Goal: Task Accomplishment & Management: Manage account settings

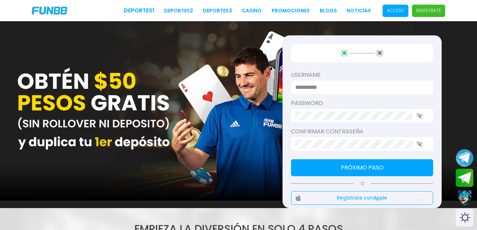
click at [395, 10] on p "Acceso" at bounding box center [395, 10] width 17 height 6
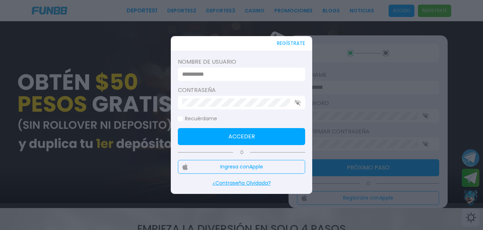
click at [246, 75] on input at bounding box center [239, 74] width 115 height 8
type input "********"
click button "Acceder" at bounding box center [241, 136] width 127 height 17
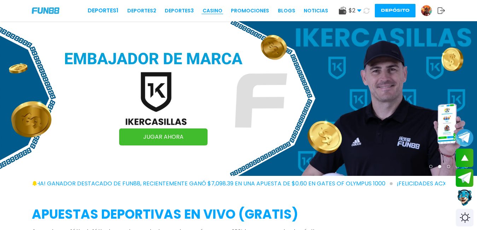
click at [210, 8] on link "CASINO" at bounding box center [213, 10] width 20 height 7
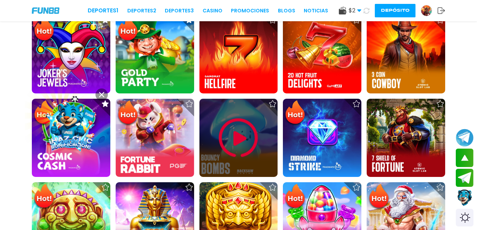
scroll to position [247, 0]
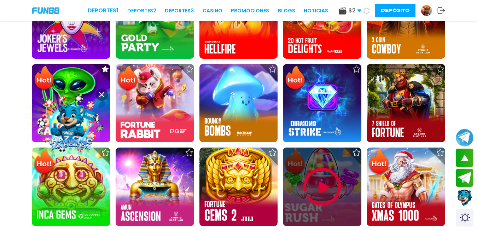
click at [327, 183] on img at bounding box center [322, 186] width 42 height 42
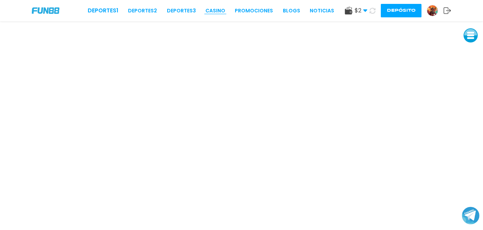
click at [220, 8] on link "CASINO" at bounding box center [215, 10] width 20 height 7
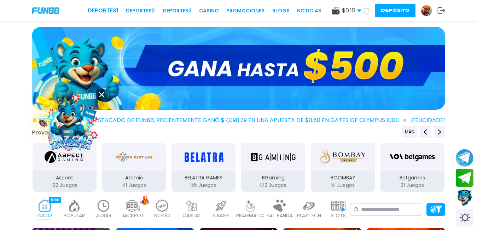
click at [79, 124] on img at bounding box center [71, 124] width 64 height 64
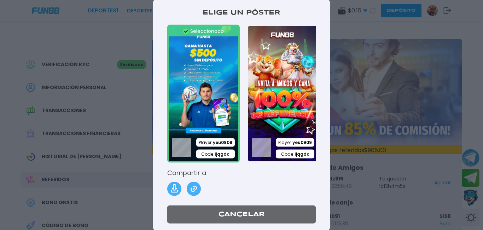
click at [294, 75] on img at bounding box center [283, 94] width 72 height 138
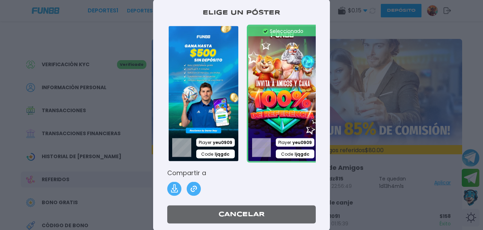
click at [367, 31] on div at bounding box center [241, 115] width 483 height 230
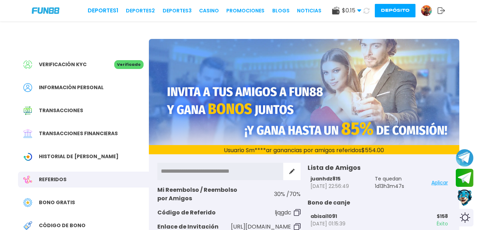
click at [439, 9] on icon at bounding box center [441, 10] width 8 height 7
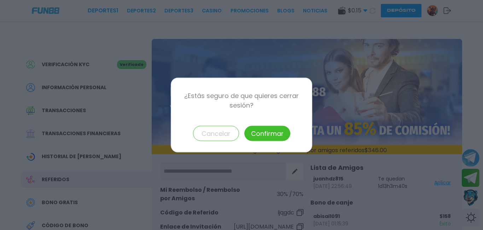
click at [271, 132] on button "Confirmar" at bounding box center [267, 133] width 46 height 15
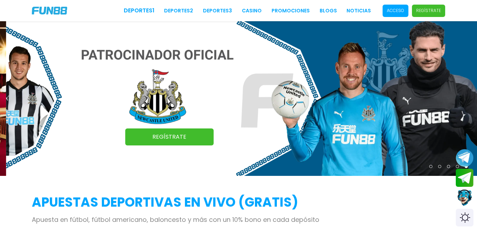
click at [397, 11] on p "Acceso" at bounding box center [395, 10] width 17 height 6
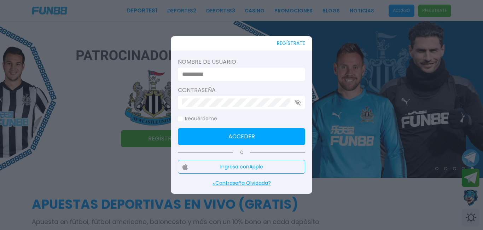
click at [237, 79] on div at bounding box center [241, 74] width 127 height 13
click at [238, 76] on input at bounding box center [239, 74] width 115 height 8
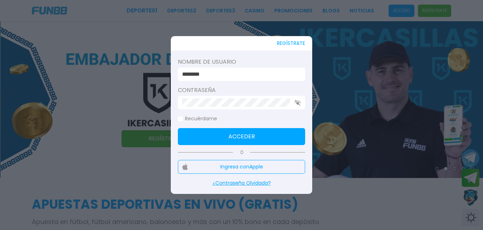
type input "********"
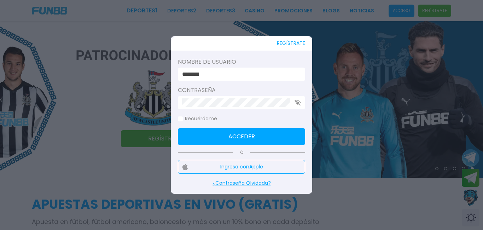
click at [246, 129] on button "Acceder" at bounding box center [241, 136] width 127 height 17
